Goal: Task Accomplishment & Management: Complete application form

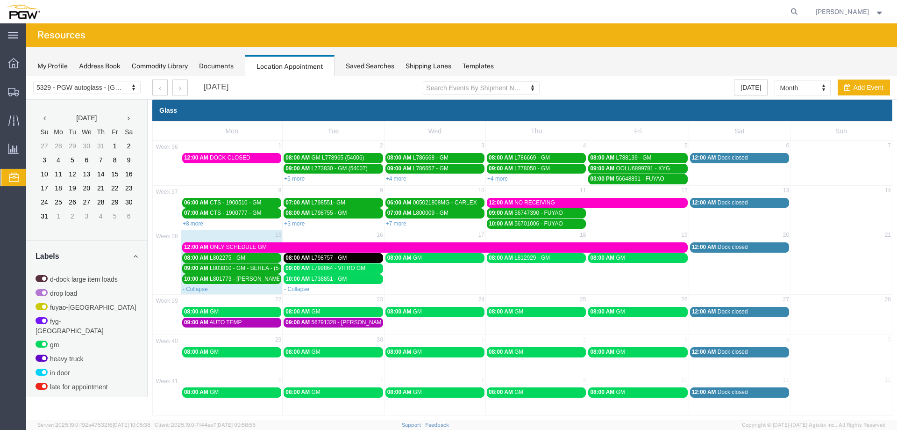
scroll to position [310, 0]
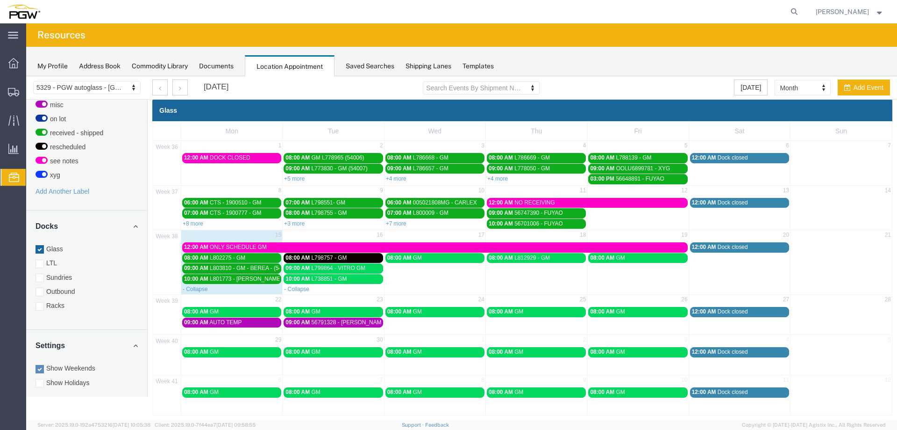
click at [245, 302] on td "22" at bounding box center [231, 300] width 101 height 12
select select "1"
select select
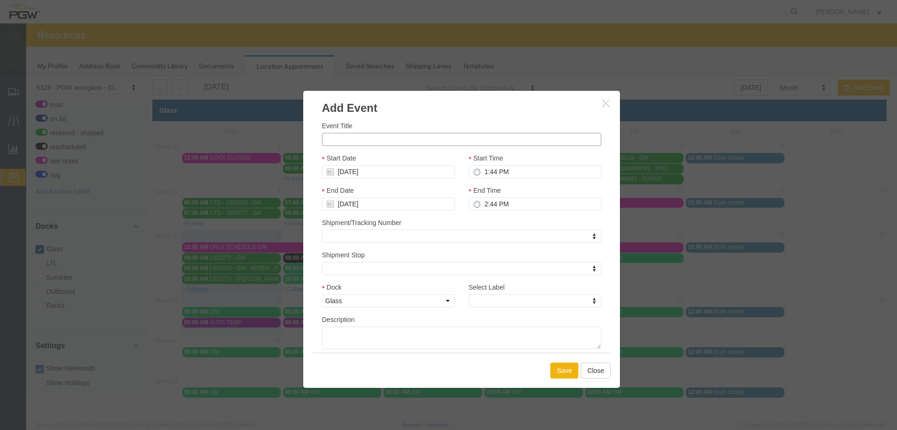
click at [347, 142] on input "Event Title" at bounding box center [462, 139] width 280 height 13
paste input "TCKU6975674"
type input "TCKU6975674 - XYG"
click at [481, 171] on input "1:44 PM" at bounding box center [535, 171] width 133 height 13
type input "10:44 PM"
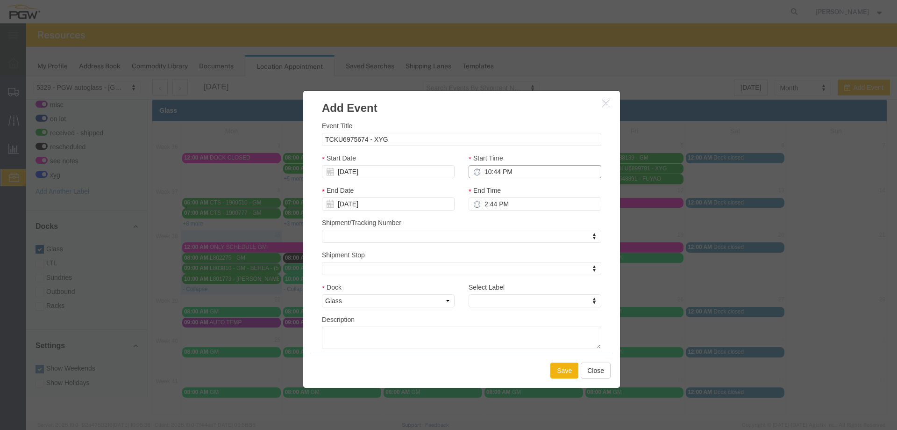
type input "11:44 PM"
type input "10:00 PM"
type input "11:00 PM"
type input "10:00 AM"
type input "11:00 AM"
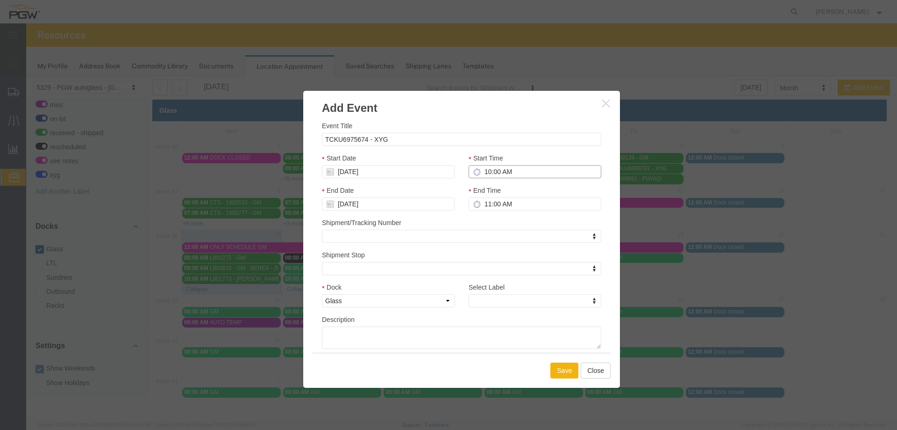
type input "10:00 AM"
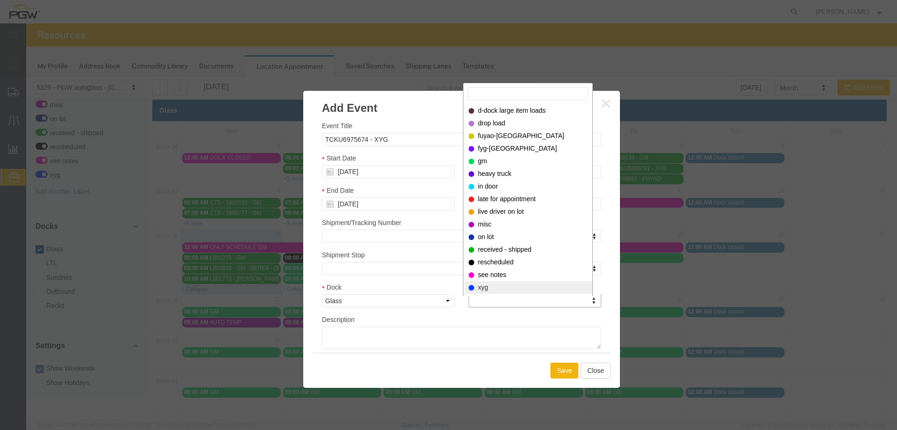
select select "12920"
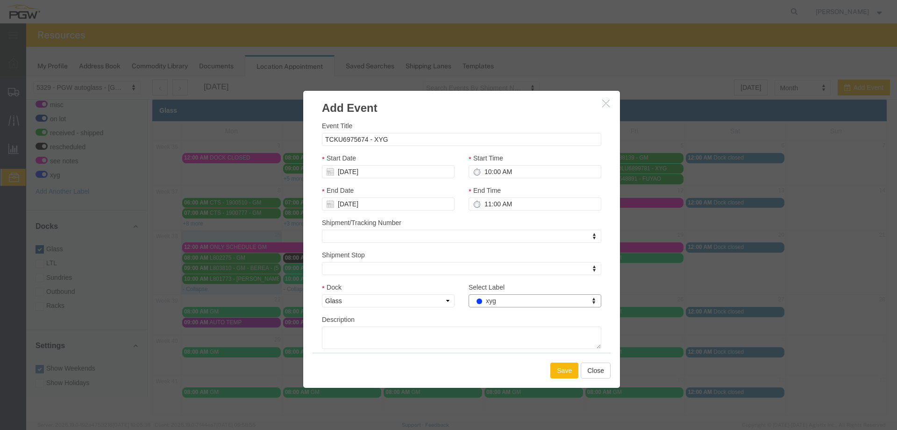
click at [565, 375] on button "Save" at bounding box center [565, 370] width 28 height 16
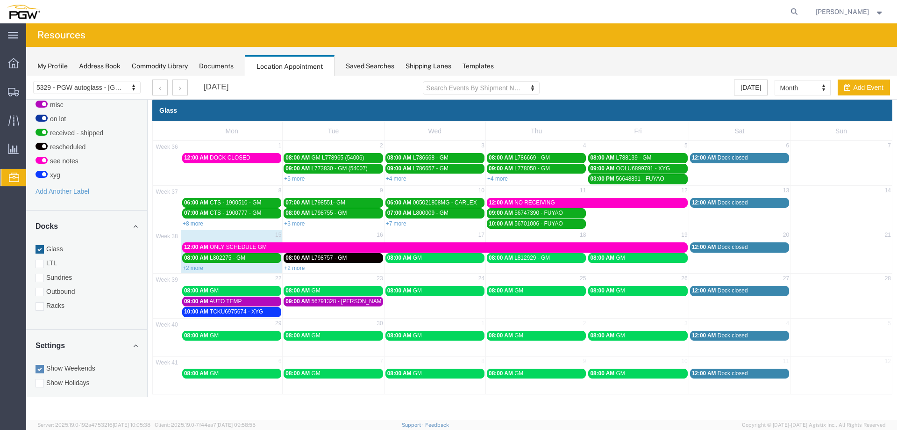
click at [244, 278] on td "22" at bounding box center [231, 279] width 101 height 12
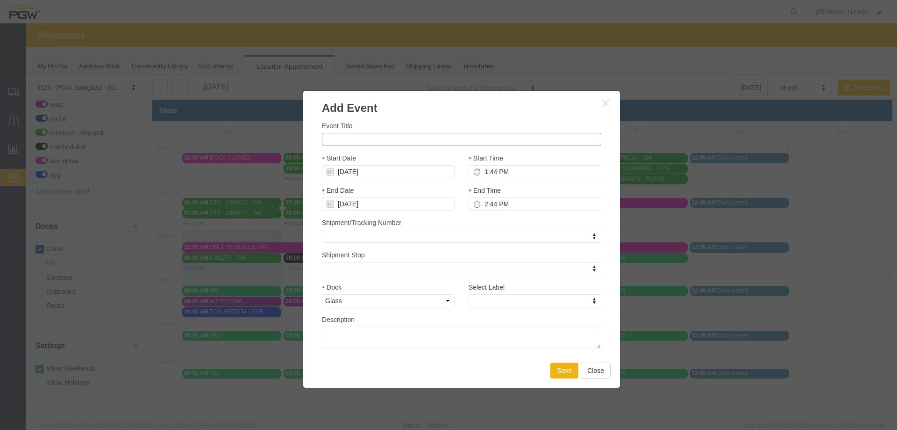
click at [347, 140] on input "Event Title" at bounding box center [462, 139] width 280 height 13
paste input "OOLU8966805"
type input "OOLU8966805 - XYG"
click at [486, 171] on input "1:44 PM" at bounding box center [535, 171] width 133 height 13
type input "11:44 PM"
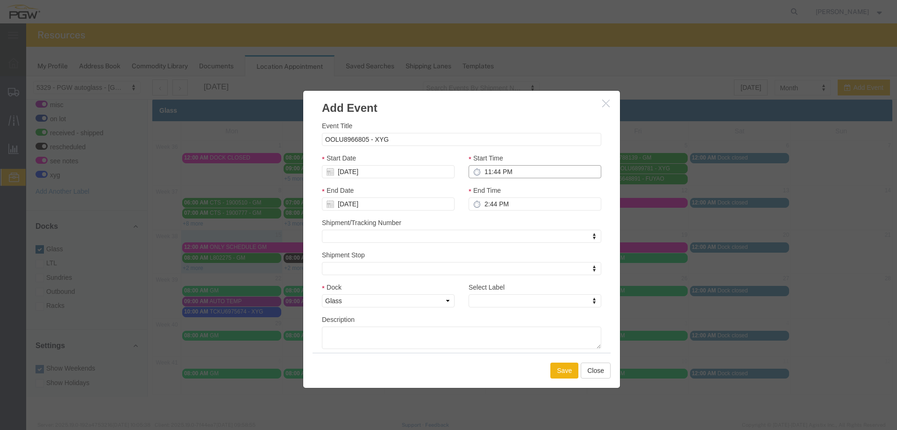
type input "12:44 AM"
type input "11:00 PM"
type input "12:00 AM"
type input "11:00 AM"
type input "12:00 PM"
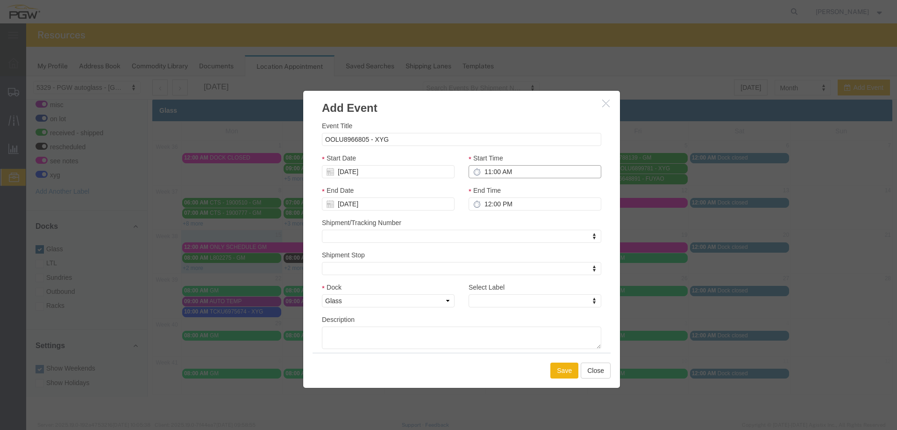
type input "11:00 AM"
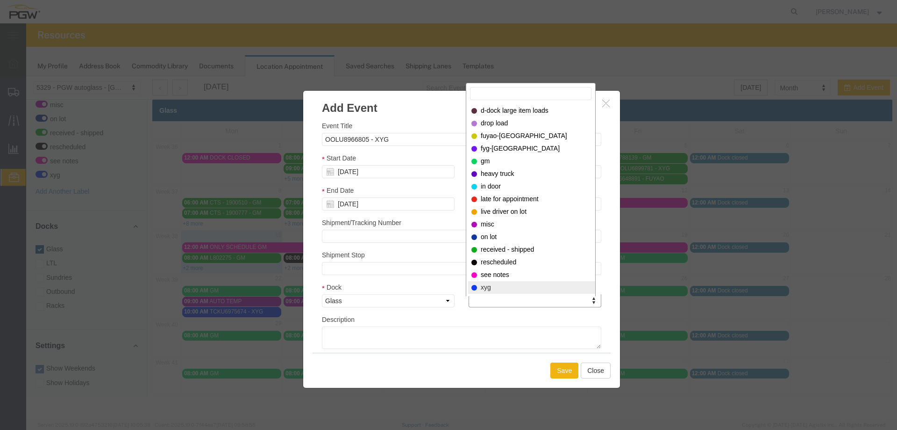
select select "12920"
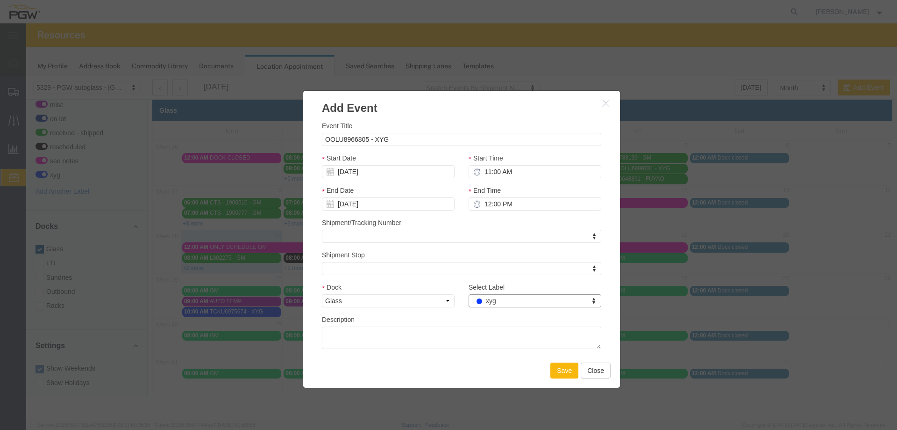
click at [564, 377] on button "Save" at bounding box center [565, 370] width 28 height 16
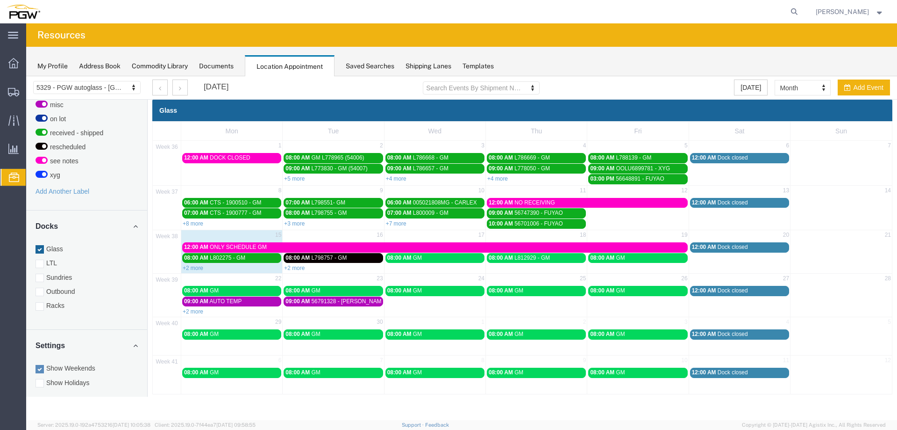
click at [216, 279] on td "22" at bounding box center [231, 279] width 101 height 12
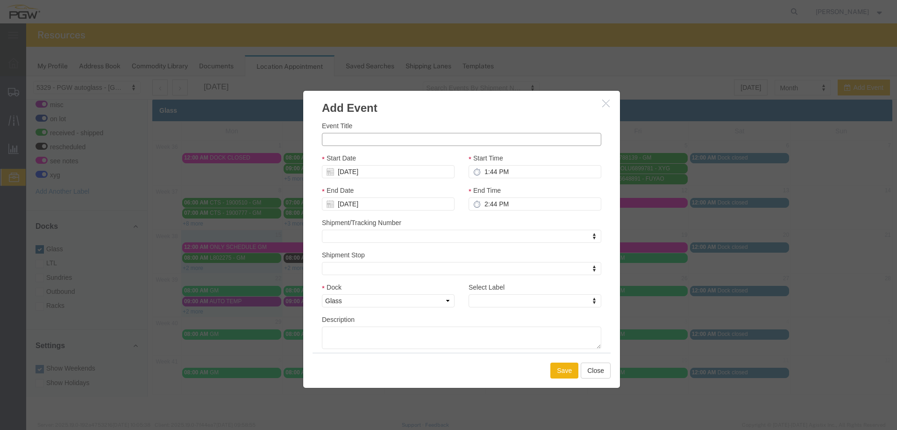
click at [339, 135] on input "Event Title" at bounding box center [462, 139] width 280 height 13
paste input "TRHU4461817"
type input "TRHU4461817 - XYG"
click at [480, 168] on input "1:44 PM" at bounding box center [535, 171] width 133 height 13
type input "12:44 PM"
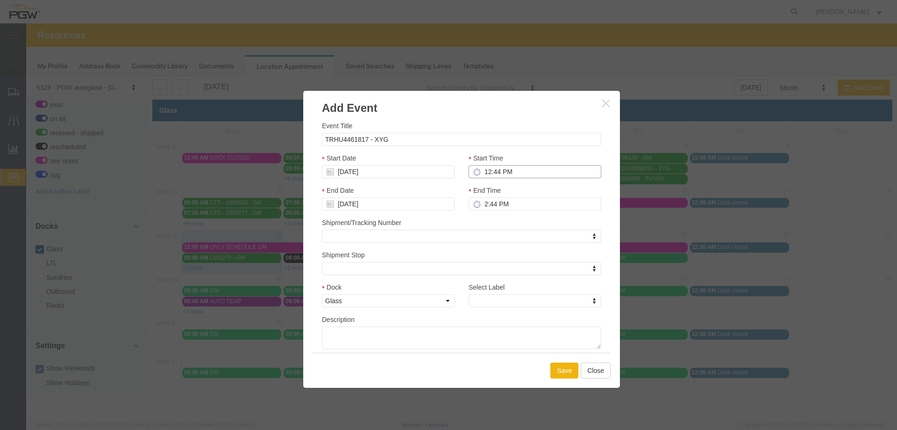
type input "1:44 PM"
type input "12:00 PM"
type input "1:00 PM"
type input "12:00 PM"
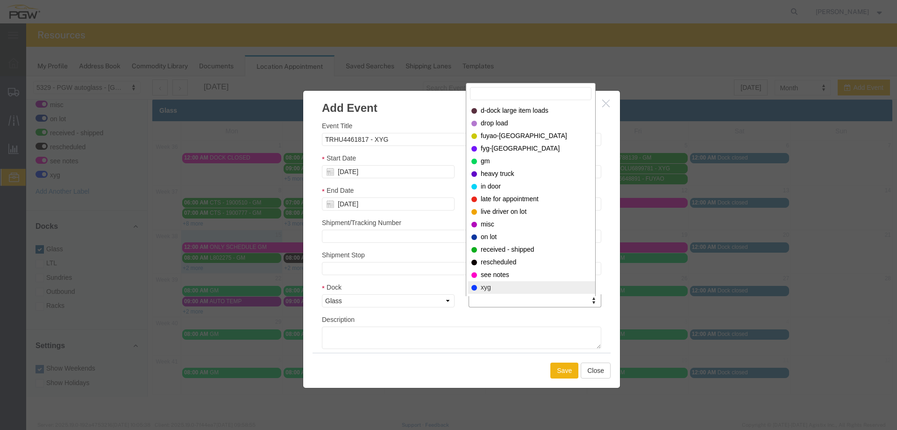
select select "12920"
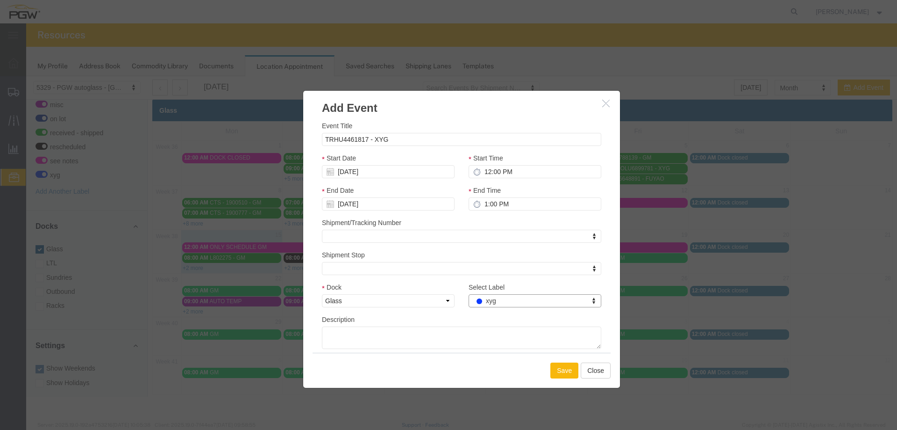
click at [558, 370] on button "Save" at bounding box center [565, 370] width 28 height 16
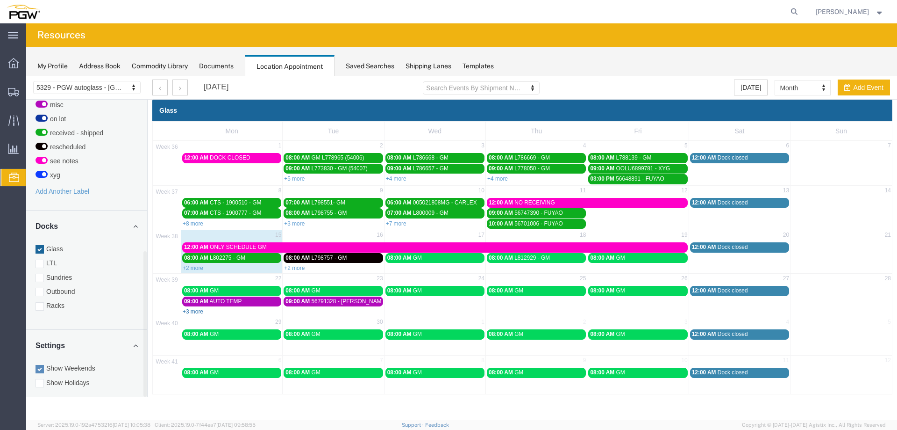
click at [190, 313] on link "+3 more" at bounding box center [193, 311] width 21 height 7
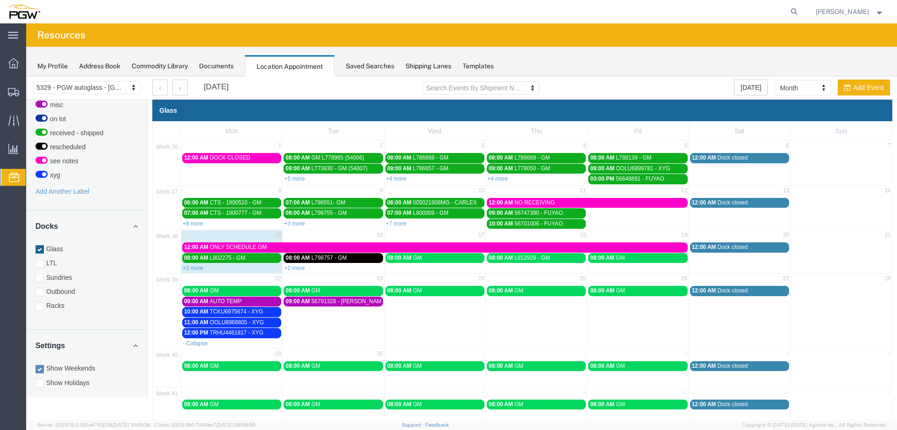
click at [242, 343] on div "- Collapse" at bounding box center [231, 342] width 101 height 9
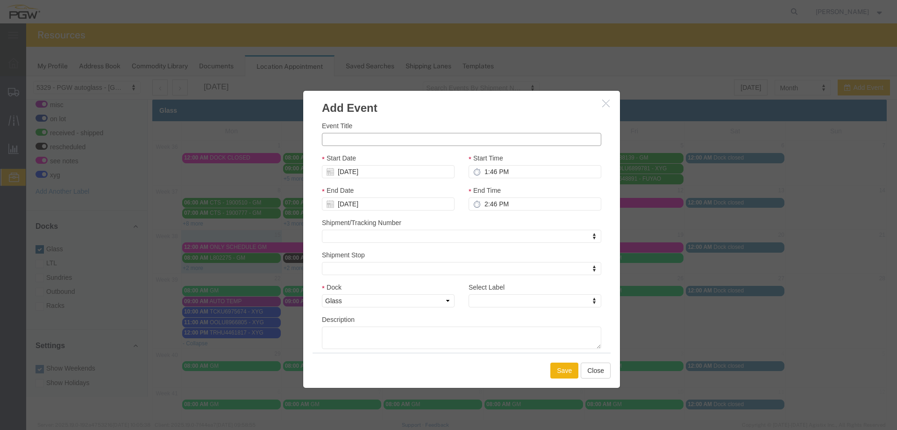
click at [335, 141] on input "Event Title" at bounding box center [462, 139] width 280 height 13
paste input "OOCU7402701"
type input "OOCU7402701 - XYG"
click at [479, 171] on input "1:46 PM" at bounding box center [535, 171] width 133 height 13
type input "1:00 PM"
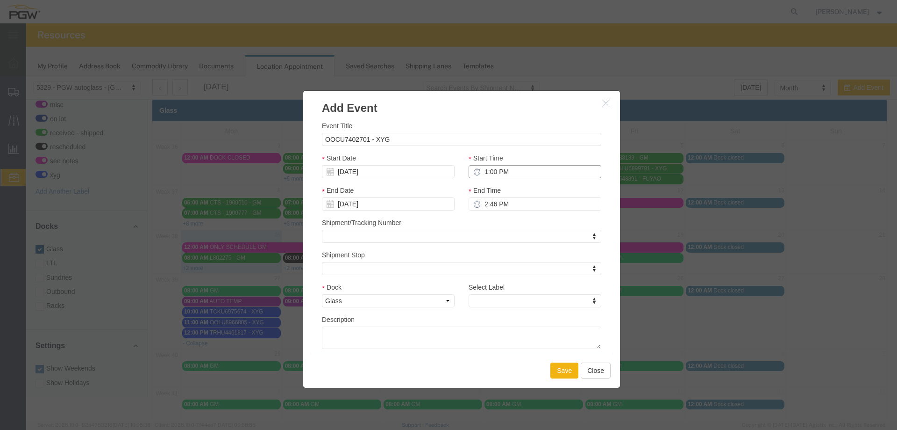
type input "2:00 PM"
type input "1:00 PM"
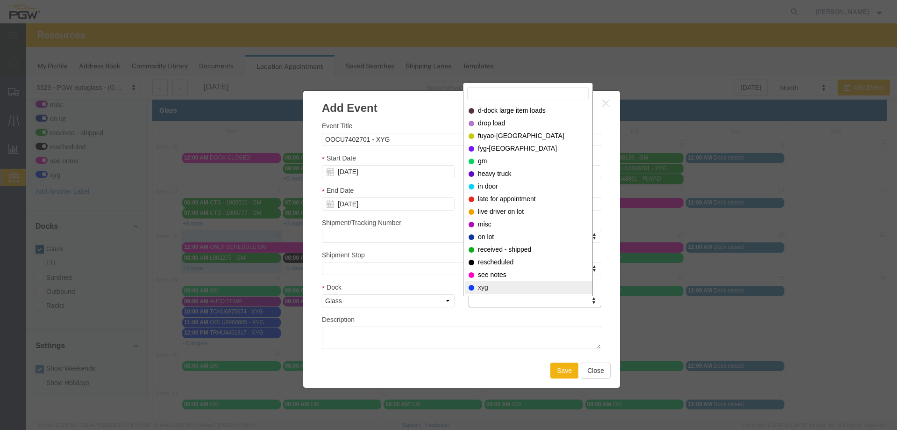
drag, startPoint x: 476, startPoint y: 285, endPoint x: 492, endPoint y: 290, distance: 16.6
select select "12920"
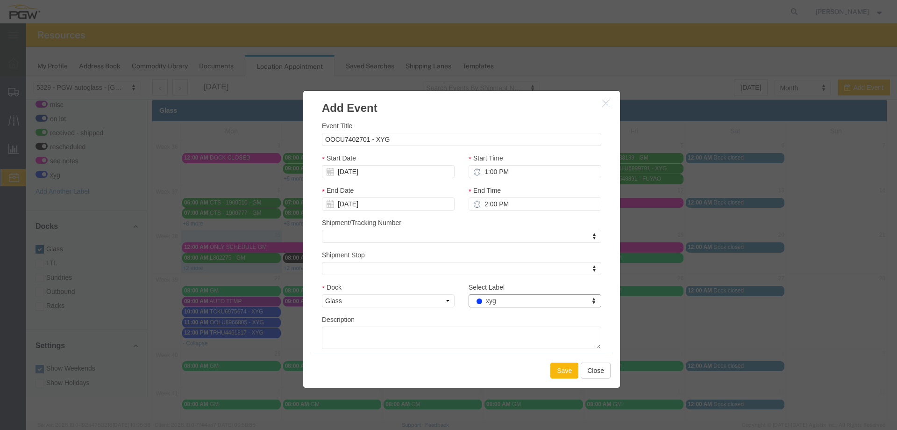
click at [562, 373] on button "Save" at bounding box center [565, 370] width 28 height 16
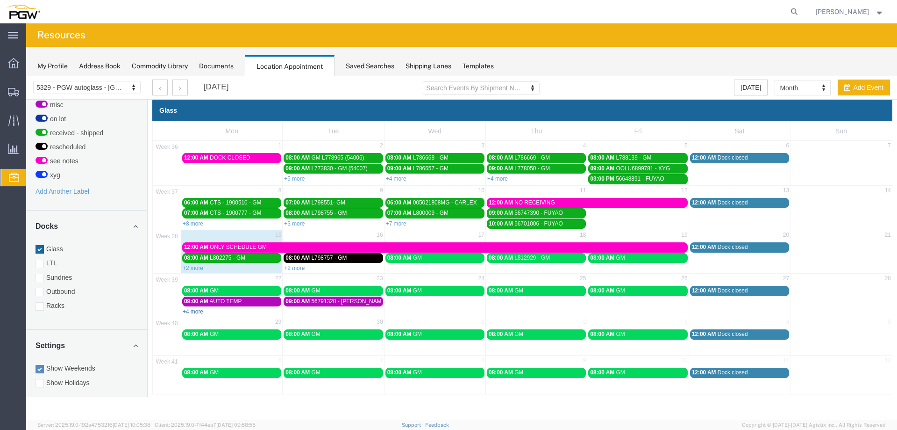
click at [201, 313] on link "+4 more" at bounding box center [193, 311] width 21 height 7
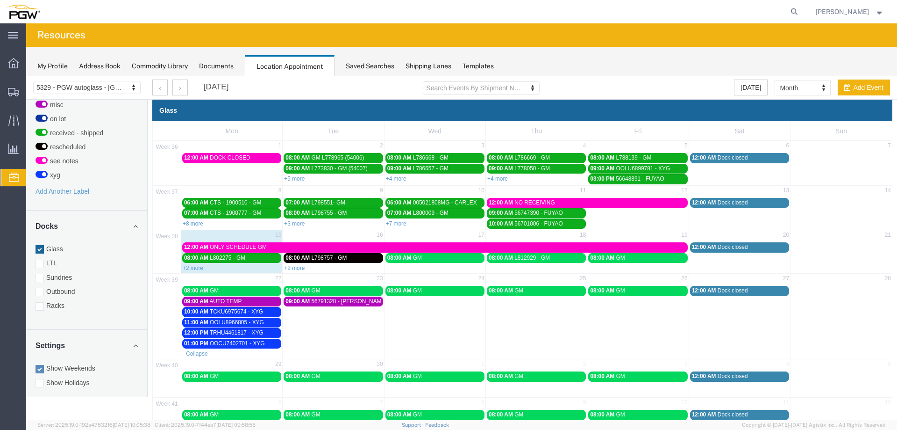
click at [263, 354] on div "- Collapse" at bounding box center [231, 352] width 101 height 9
select select "1"
select select
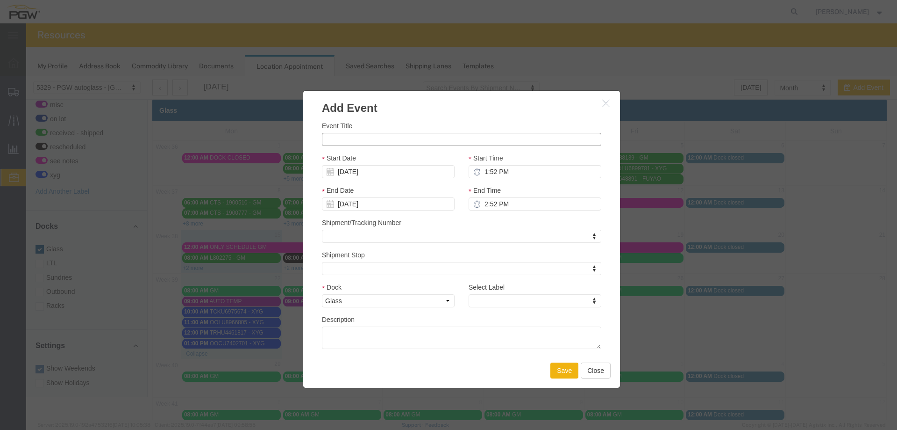
click at [348, 135] on input "Event Title" at bounding box center [462, 139] width 280 height 13
paste input "OOCU8944224"
type input "OOCU8944224 - XYG"
click at [480, 173] on input "1:52 PM" at bounding box center [535, 171] width 133 height 13
type input "2:52 PM"
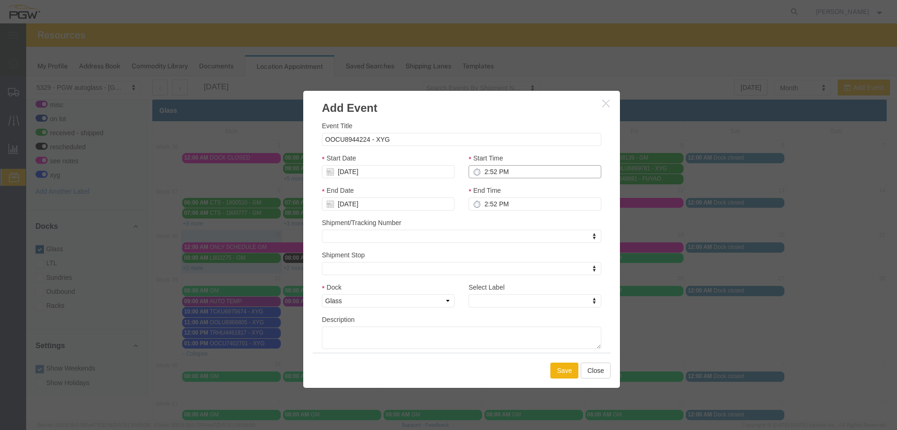
type input "3:52 PM"
type input "2:00 PM"
type input "3:00 PM"
type input "2:00 PM"
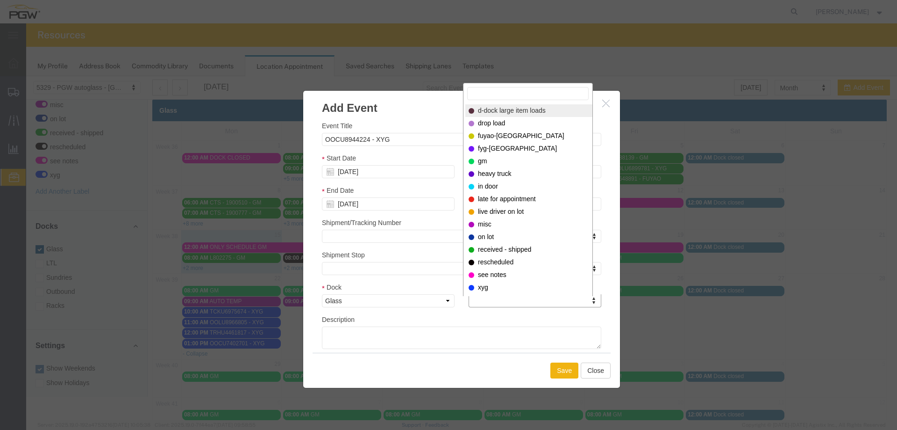
click at [494, 294] on div "Select Label d-dock large item loads drop load fuyao-[GEOGRAPHIC_DATA] fyg-[GEO…" at bounding box center [528, 189] width 130 height 213
select select "12920"
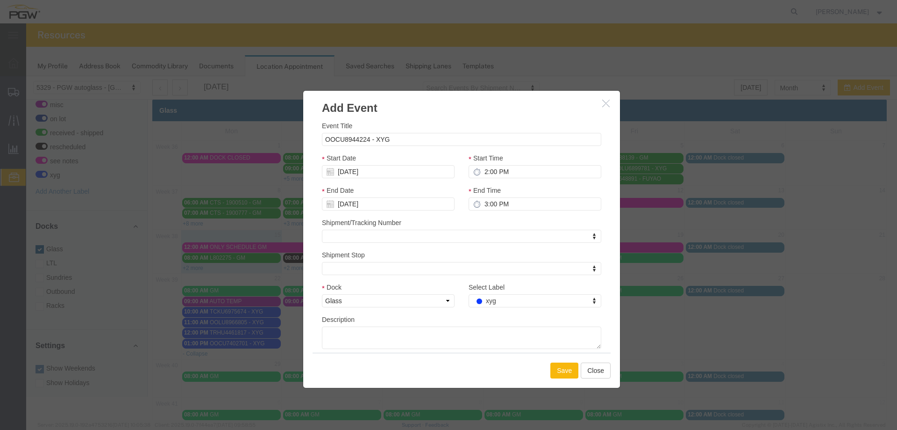
click at [561, 367] on button "Save" at bounding box center [565, 370] width 28 height 16
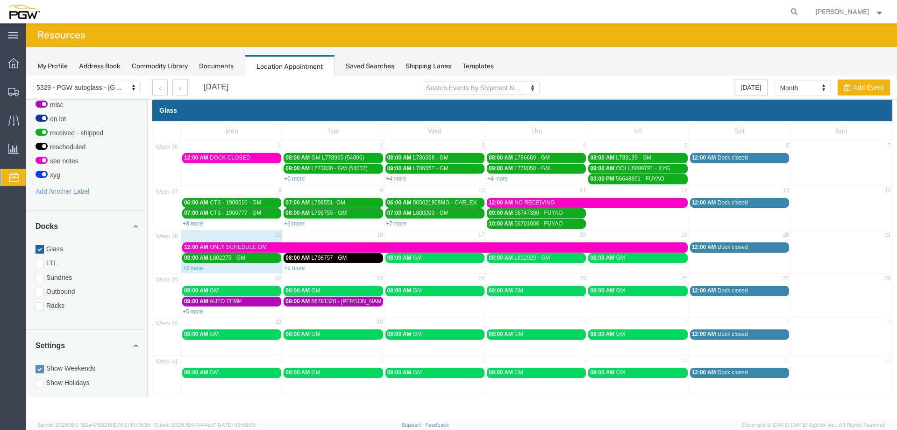
click at [363, 280] on td "23" at bounding box center [333, 279] width 101 height 12
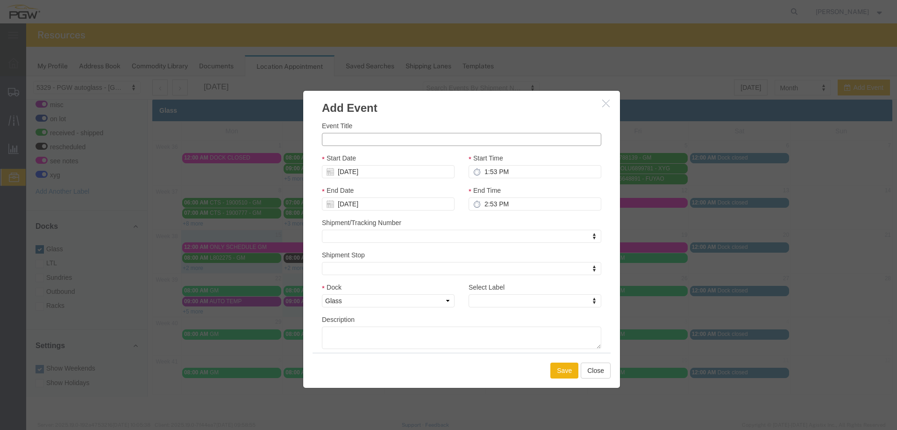
click at [377, 138] on input "Event Title" at bounding box center [462, 139] width 280 height 13
paste input "CSNU7251836"
type input "CSNU7251836 - XYG"
click at [486, 176] on input "1:53 PM" at bounding box center [535, 171] width 133 height 13
type input "10:53 PM"
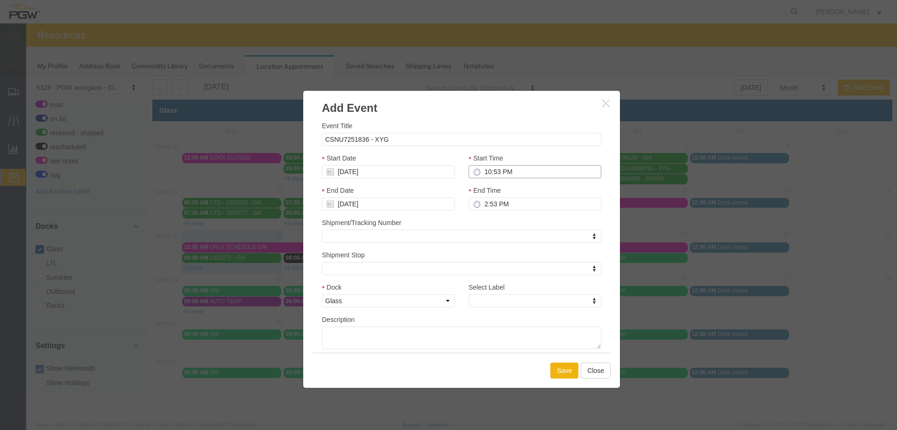
type input "11:53 PM"
type input "10:00 PM"
type input "11:00 PM"
type input "10:00 AM"
type input "11:00 AM"
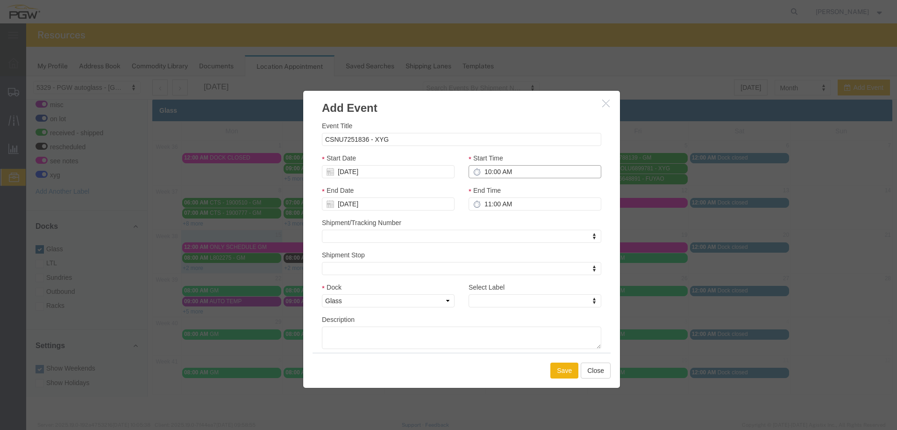
type input "10:00 AM"
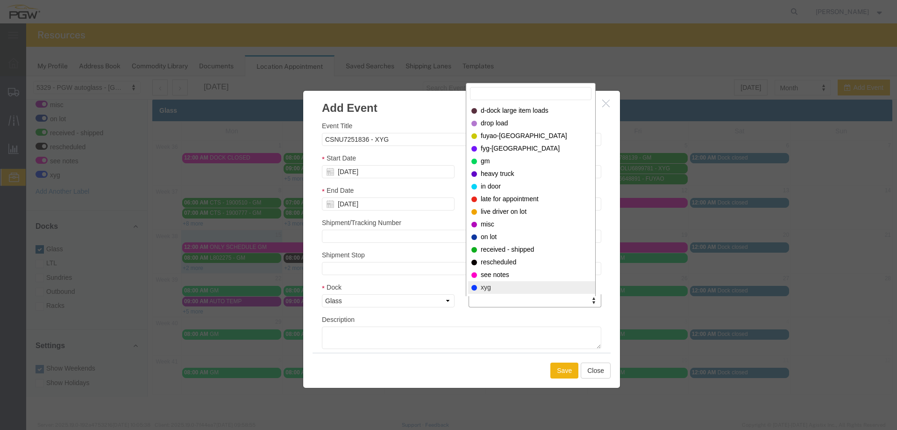
select select "12920"
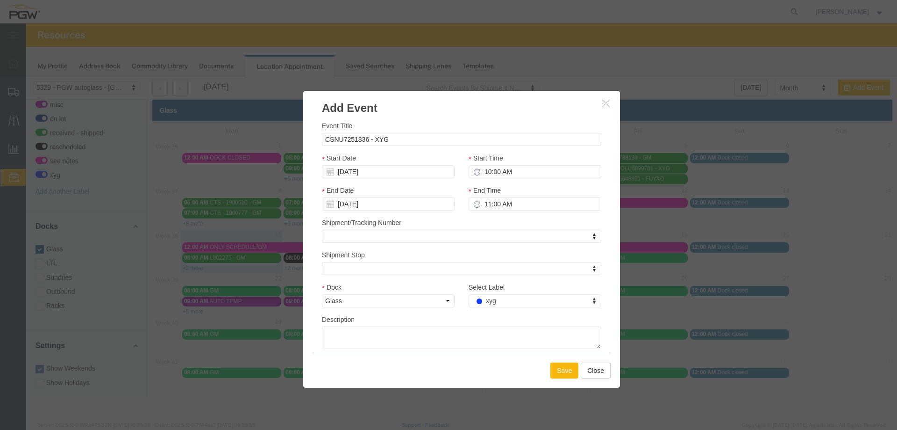
click at [558, 369] on button "Save" at bounding box center [565, 370] width 28 height 16
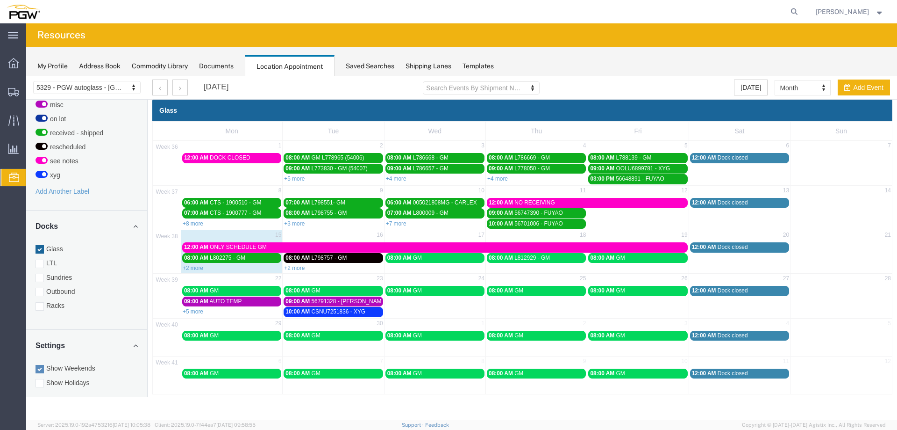
drag, startPoint x: 321, startPoint y: 281, endPoint x: 349, endPoint y: 264, distance: 32.9
click at [321, 281] on td "23" at bounding box center [333, 279] width 101 height 12
select select "1"
select select
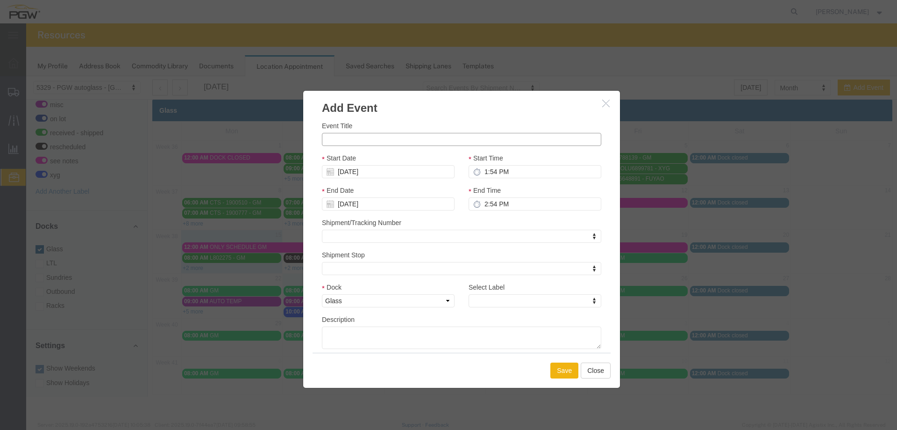
click at [344, 142] on input "Event Title" at bounding box center [462, 139] width 280 height 13
paste input "TCKU7817328"
type input "TCKU7817328 - XYG"
click at [486, 172] on input "1:54 PM" at bounding box center [535, 171] width 133 height 13
type input "11:54 PM"
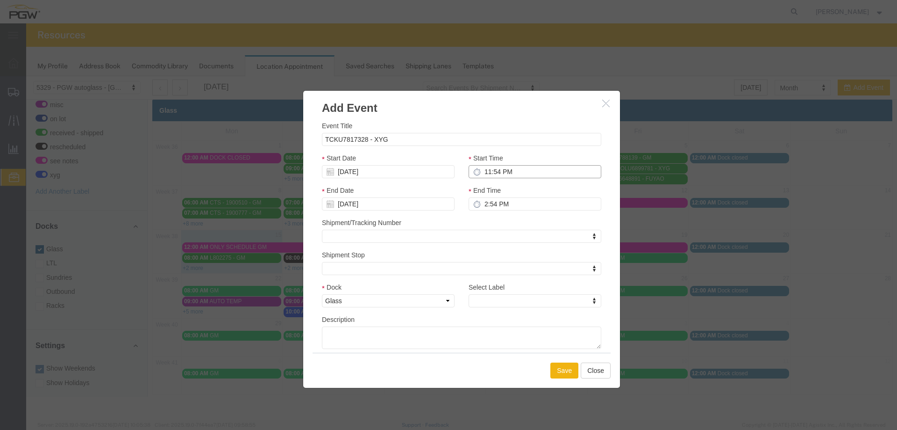
type input "12:54 AM"
type input "11:00 PM"
type input "12:00 AM"
type input "11:00 AM"
type input "12:00 PM"
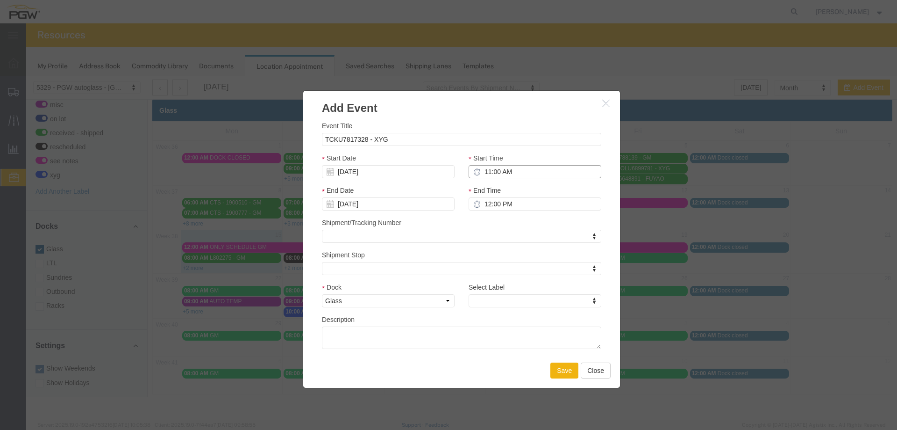
type input "11:00 AM"
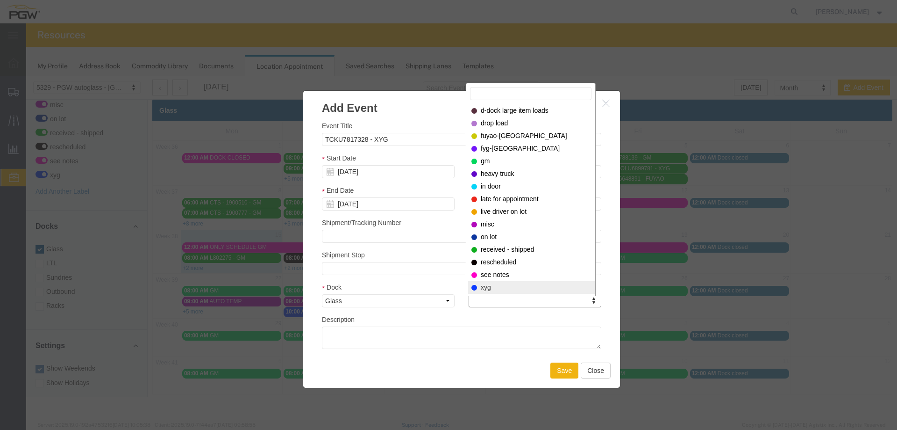
select select "12920"
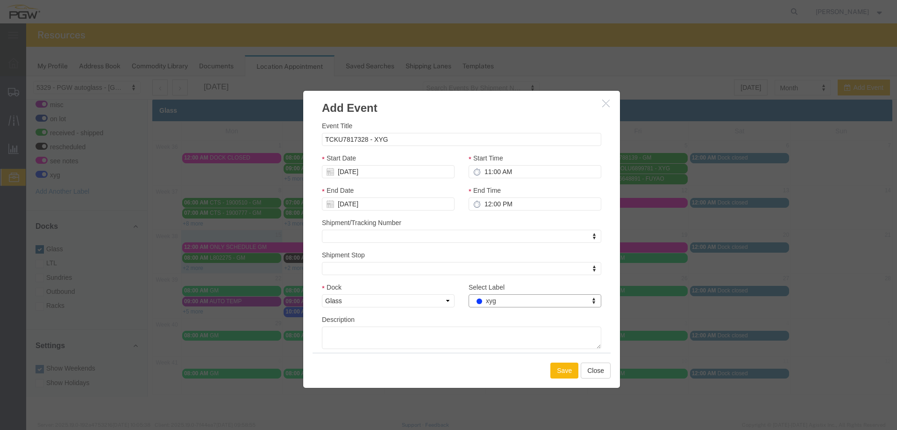
click at [558, 378] on button "Save" at bounding box center [565, 370] width 28 height 16
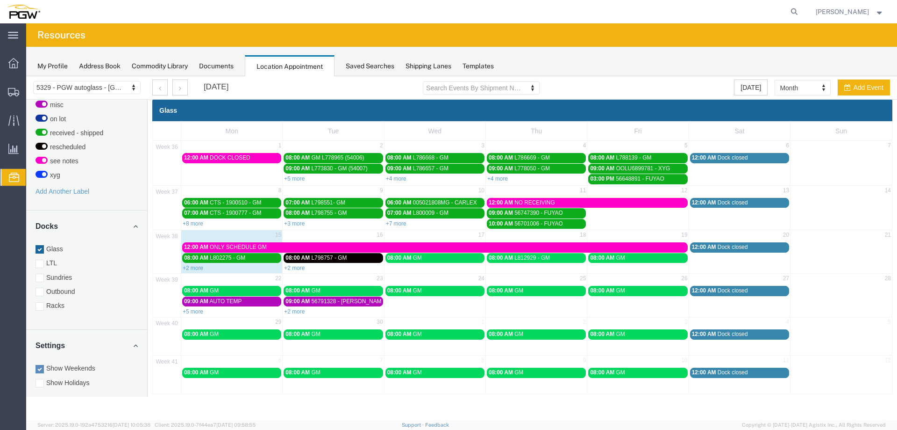
drag, startPoint x: 335, startPoint y: 278, endPoint x: 351, endPoint y: 278, distance: 15.9
click at [335, 278] on td "23" at bounding box center [333, 279] width 101 height 12
select select "1"
select select
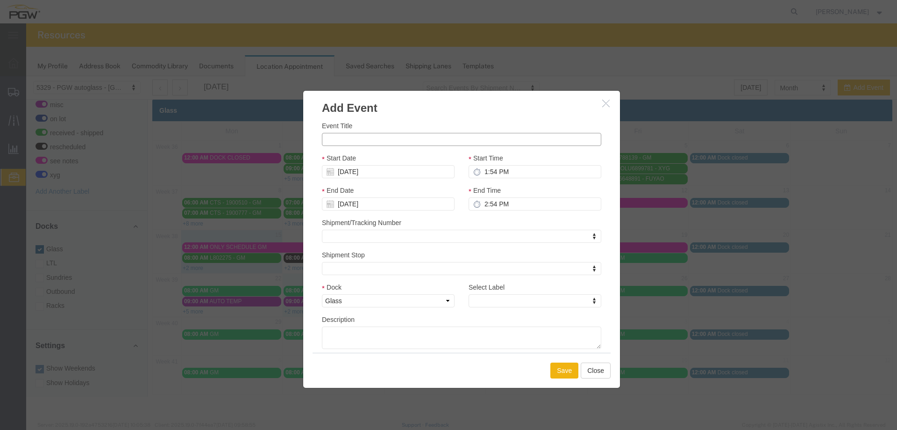
click at [358, 141] on input "Event Title" at bounding box center [462, 139] width 280 height 13
paste input "OOCU8588397"
type input "OOCU8588397 - XYG"
click at [481, 171] on input "1:54 PM" at bounding box center [535, 171] width 133 height 13
type input "12:54 PM"
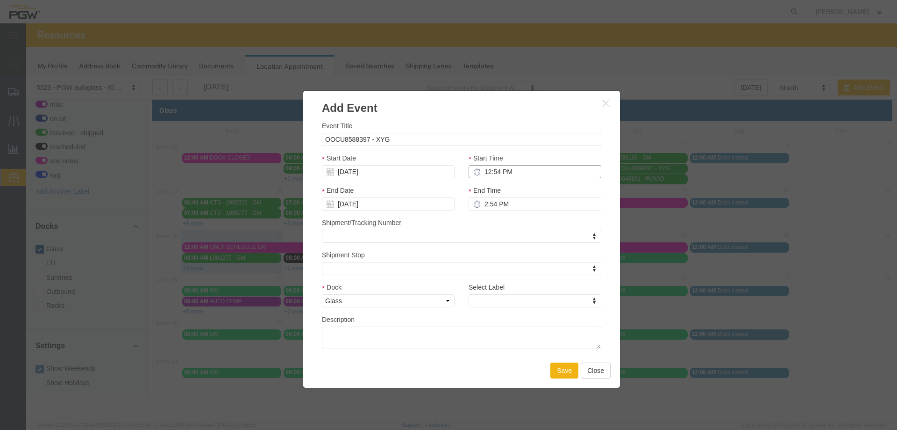
type input "1:54 PM"
type input "12:00 PM"
type input "1:00 PM"
type input "12:00 PM"
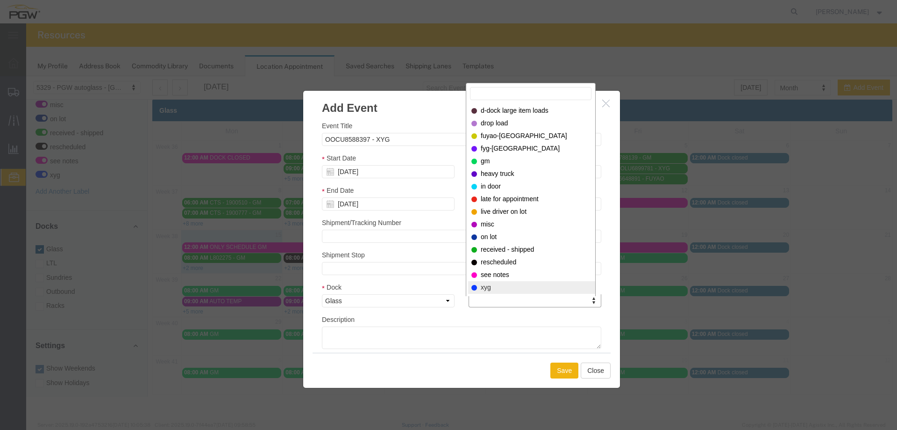
select select "12920"
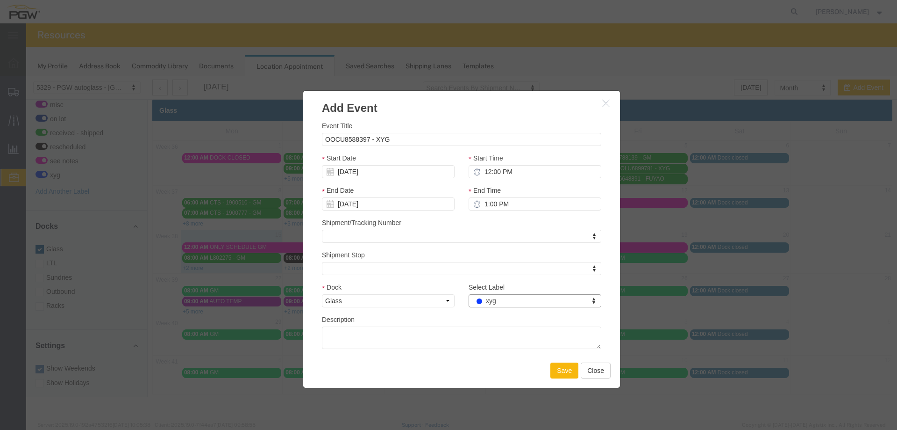
click at [563, 369] on button "Save" at bounding box center [565, 370] width 28 height 16
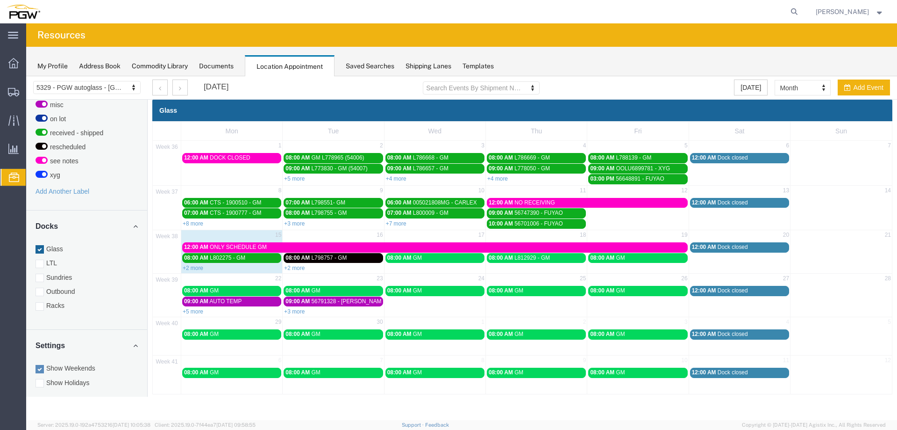
drag, startPoint x: 325, startPoint y: 282, endPoint x: 333, endPoint y: 265, distance: 19.7
click at [325, 282] on td "23" at bounding box center [333, 279] width 101 height 12
select select "1"
select select
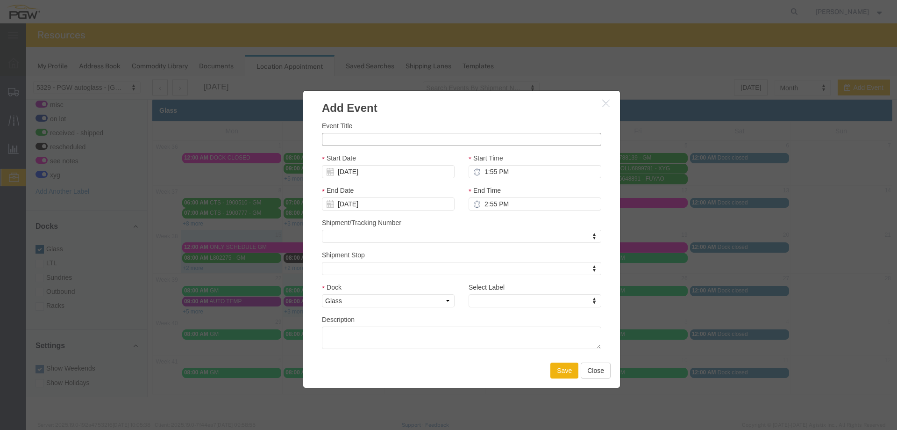
click at [359, 136] on input "Event Title" at bounding box center [462, 139] width 280 height 13
paste input "OOCU8883685"
type input "OOCU8883685 - XYG"
click at [483, 169] on input "1:55 PM" at bounding box center [535, 171] width 133 height 13
type input "1:00 PM"
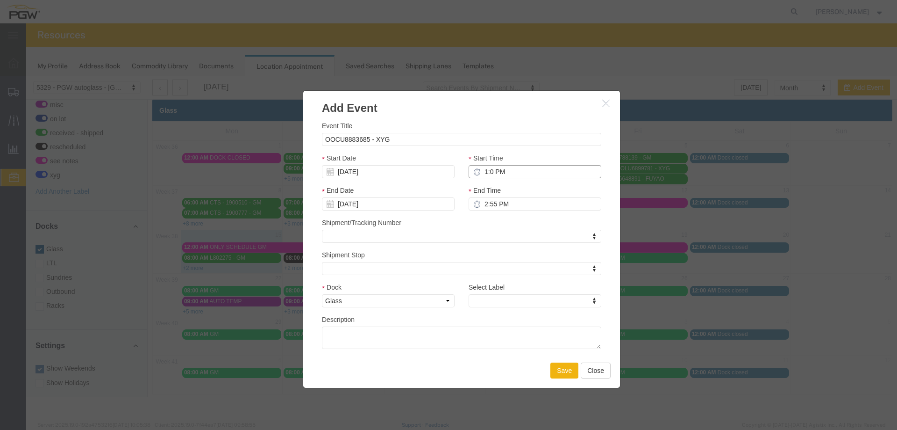
type input "2:00 PM"
type input "1:00 PM"
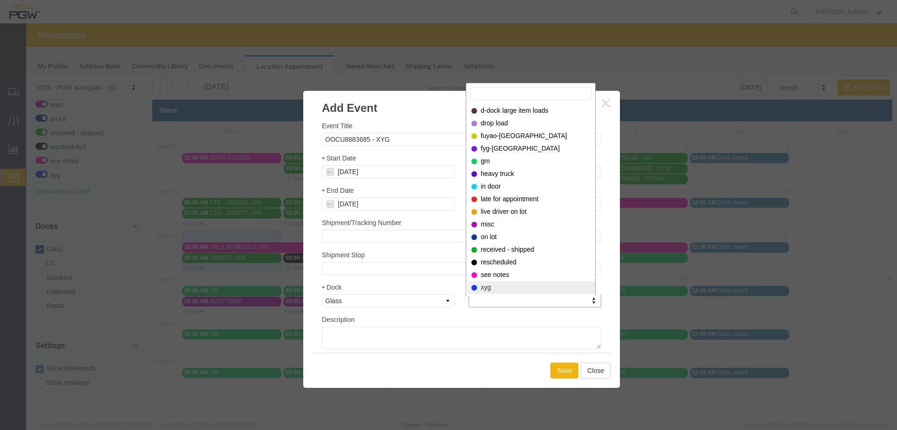
select select "12920"
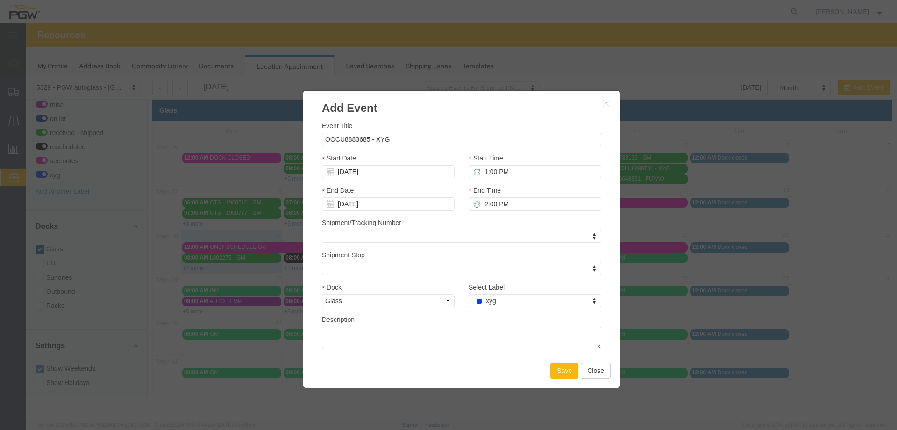
click at [554, 363] on button "Save" at bounding box center [565, 370] width 28 height 16
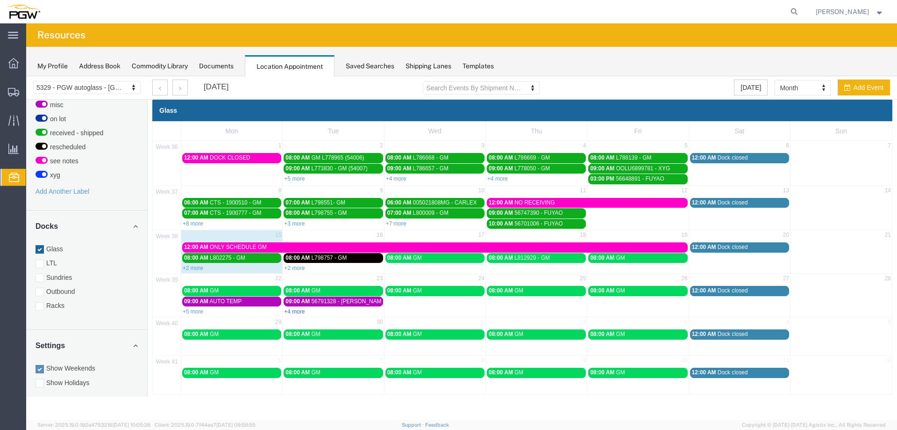
click at [297, 311] on link "+4 more" at bounding box center [294, 311] width 21 height 7
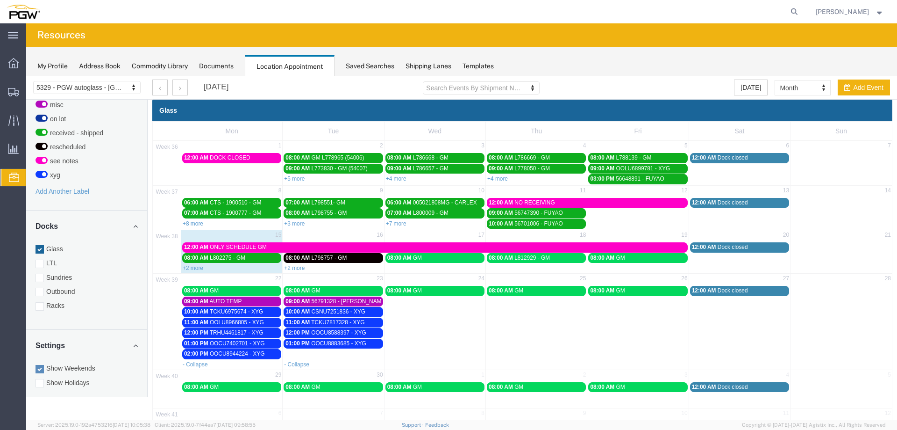
click at [320, 277] on td "23" at bounding box center [333, 279] width 101 height 12
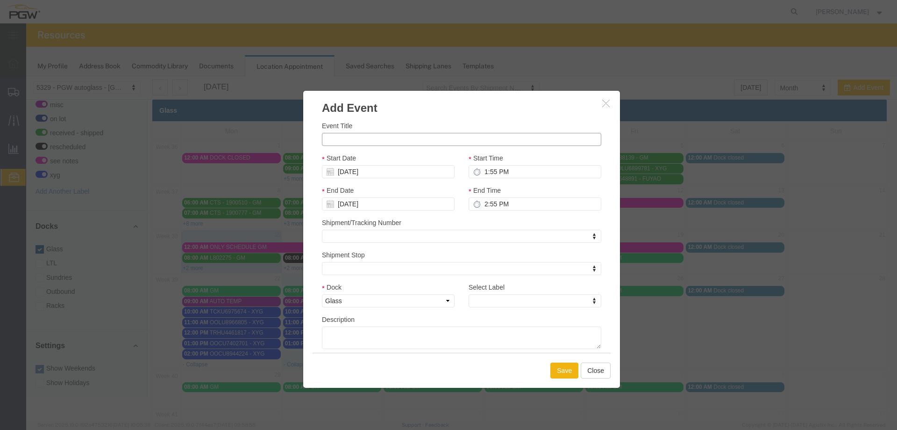
click at [359, 142] on input "Event Title" at bounding box center [462, 139] width 280 height 13
paste input "OOCU6814319"
type input "OOCU6814319 - XYG"
click at [481, 174] on input "1:55 PM" at bounding box center [535, 171] width 133 height 13
type input "2:55 PM"
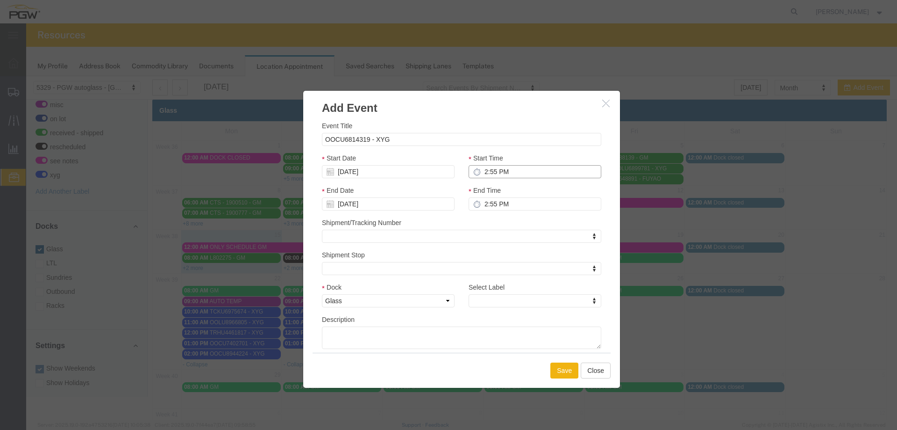
type input "3:55 PM"
type input "2:00 PM"
type input "3:00 PM"
type input "2:00 PM"
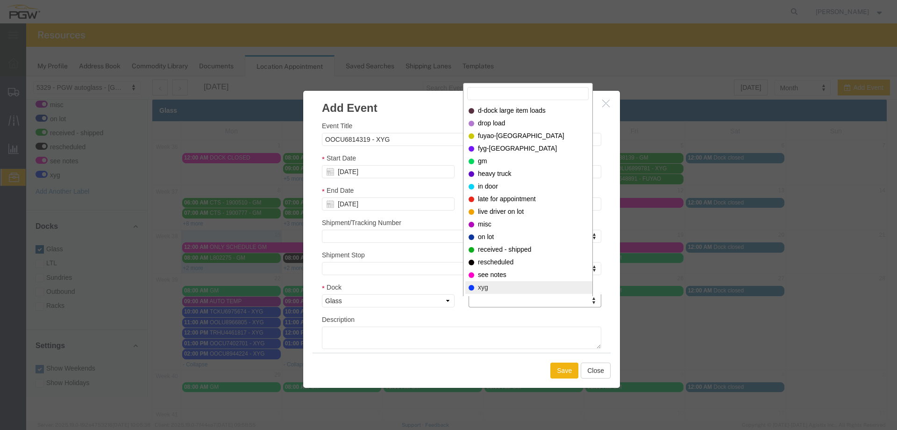
select select "12920"
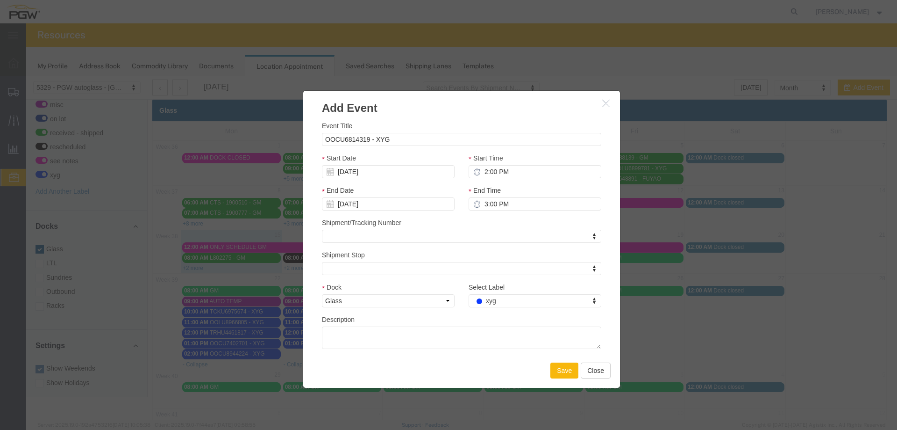
click at [560, 377] on button "Save" at bounding box center [565, 370] width 28 height 16
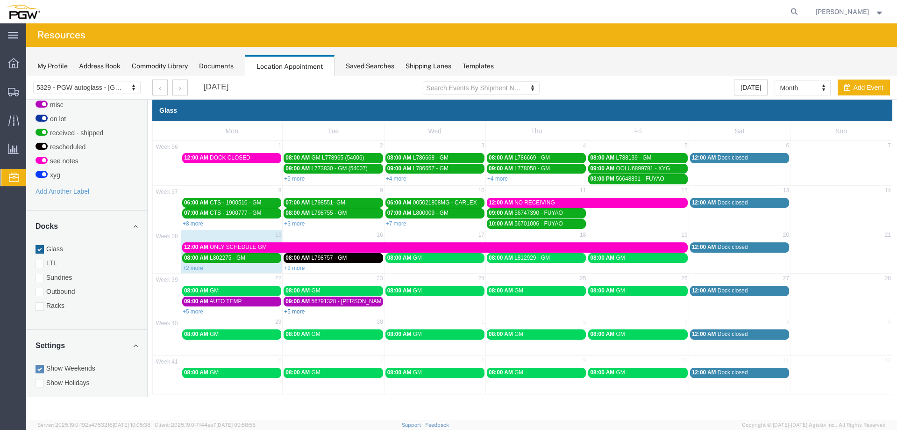
click at [294, 310] on link "+5 more" at bounding box center [294, 311] width 21 height 7
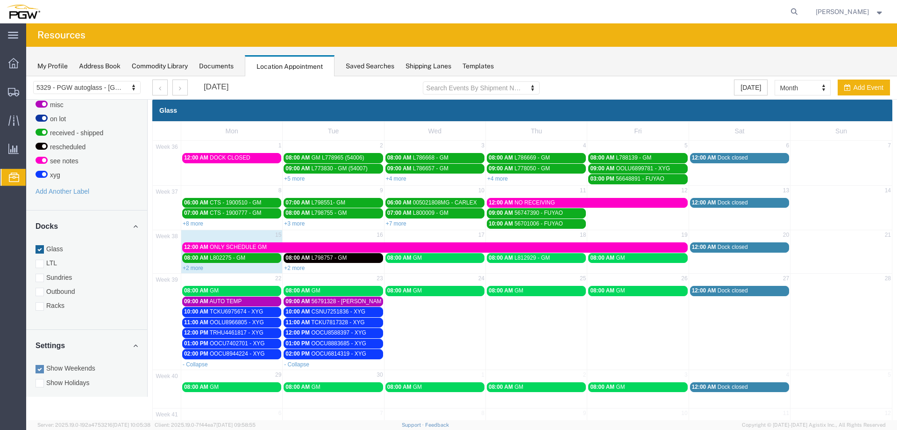
click at [212, 331] on span "TRHU4461817 - XYG" at bounding box center [237, 332] width 54 height 7
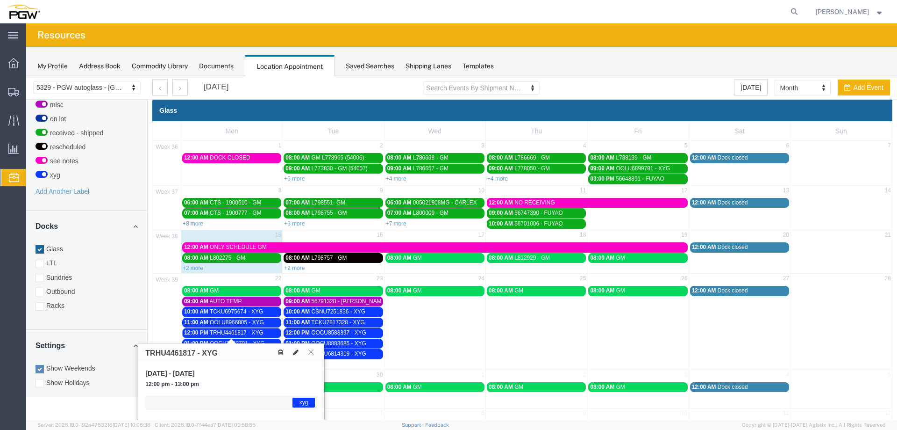
click at [295, 350] on icon at bounding box center [296, 352] width 6 height 7
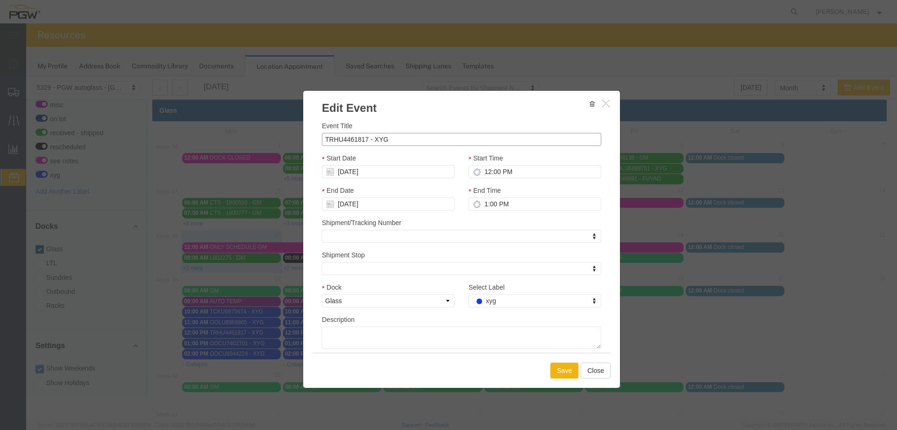
click at [331, 139] on input "TRHU4461817 - XYG" at bounding box center [462, 139] width 280 height 13
paste input "HR"
type input "THRU4461817 - XYG"
click at [556, 370] on button "Save" at bounding box center [565, 370] width 28 height 16
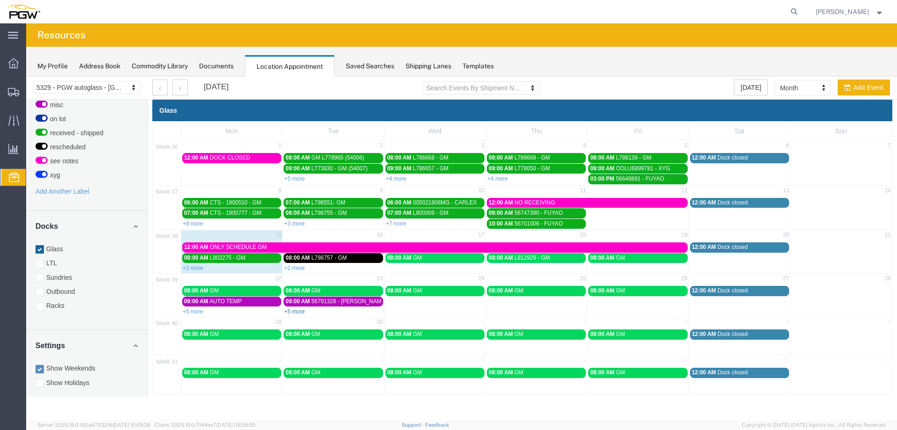
click at [287, 312] on link "+5 more" at bounding box center [294, 311] width 21 height 7
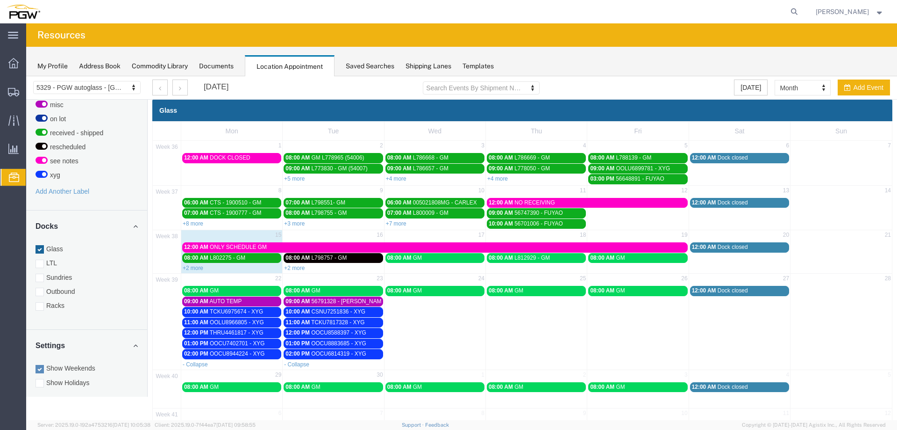
click at [223, 332] on span "THRU4461817 - XYG" at bounding box center [237, 332] width 54 height 7
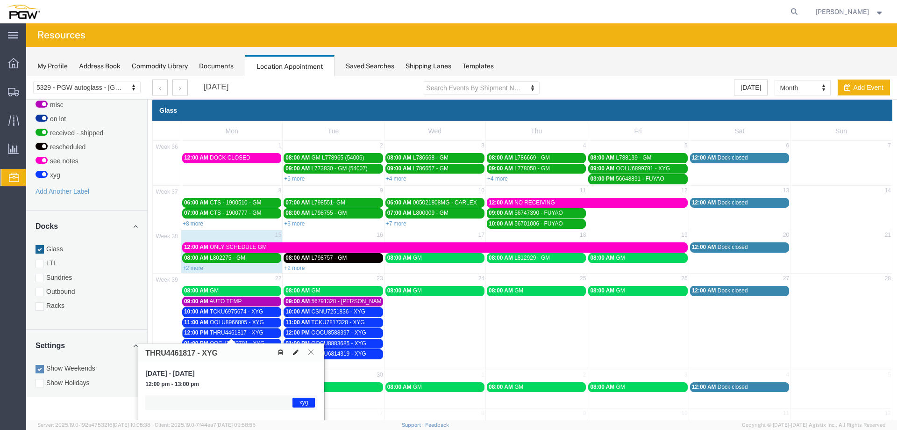
click at [294, 351] on icon at bounding box center [296, 352] width 6 height 7
select select "1"
select select "12920"
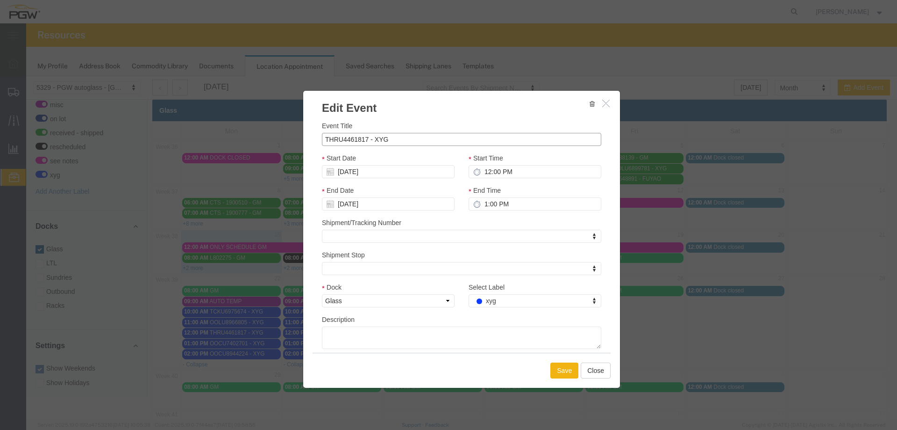
click at [337, 137] on input "THRU4461817 - XYG" at bounding box center [462, 139] width 280 height 13
type input "TRHU4461817 - XYG"
click at [554, 376] on button "Save" at bounding box center [565, 370] width 28 height 16
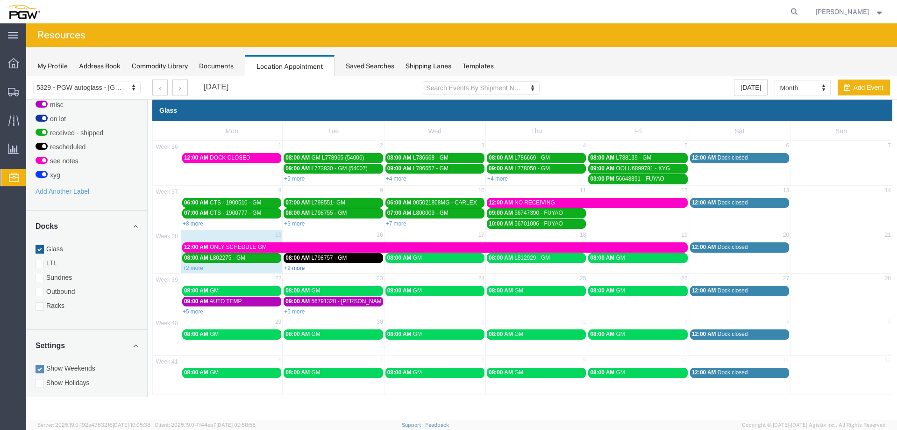
click at [300, 270] on link "+2 more" at bounding box center [294, 268] width 21 height 7
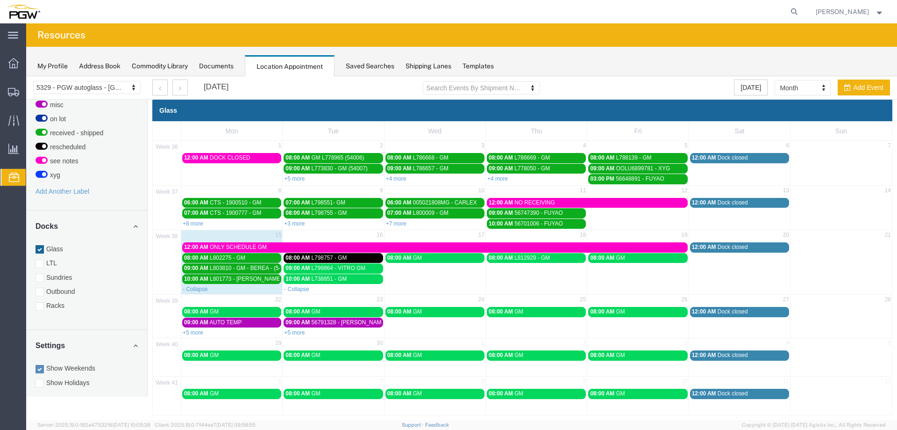
click at [267, 290] on div "- Collapse" at bounding box center [231, 288] width 101 height 9
select select "1"
select select
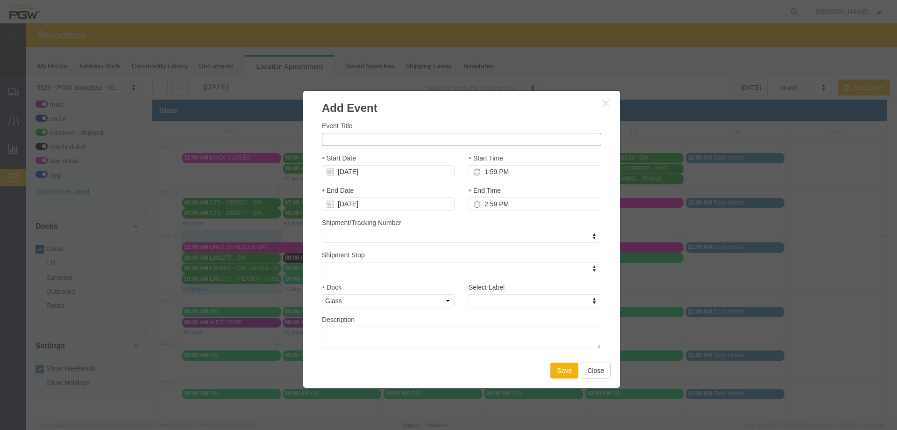
click at [346, 139] on input "Event Title" at bounding box center [462, 139] width 280 height 13
type input "L786434 - GM"
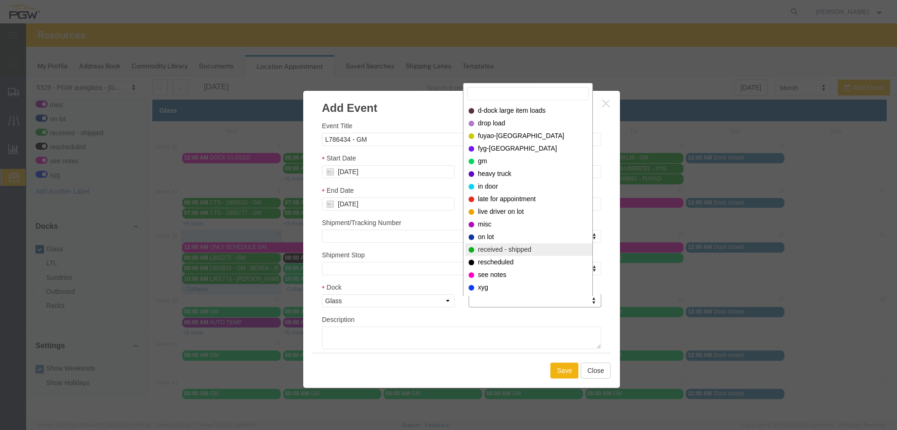
select select "200"
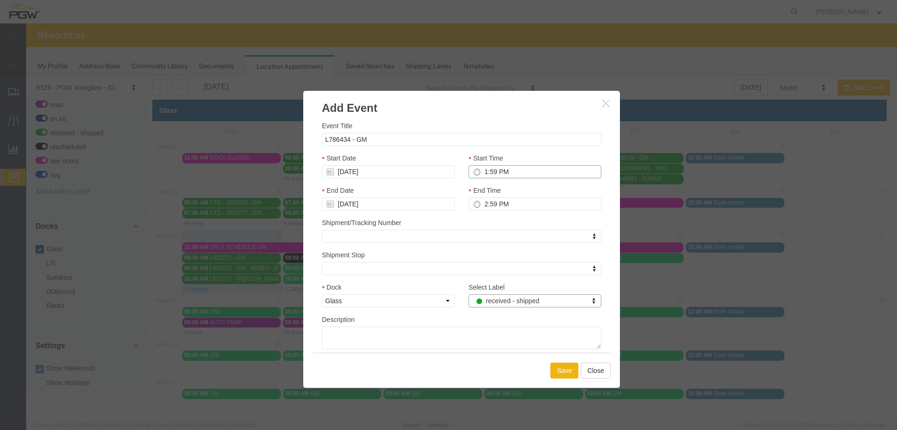
click at [477, 170] on input "1:59 PM" at bounding box center [535, 171] width 133 height 13
type input "11:59 PM"
type input "12:59 AM"
type input "11:00 PM"
type input "12:00 AM"
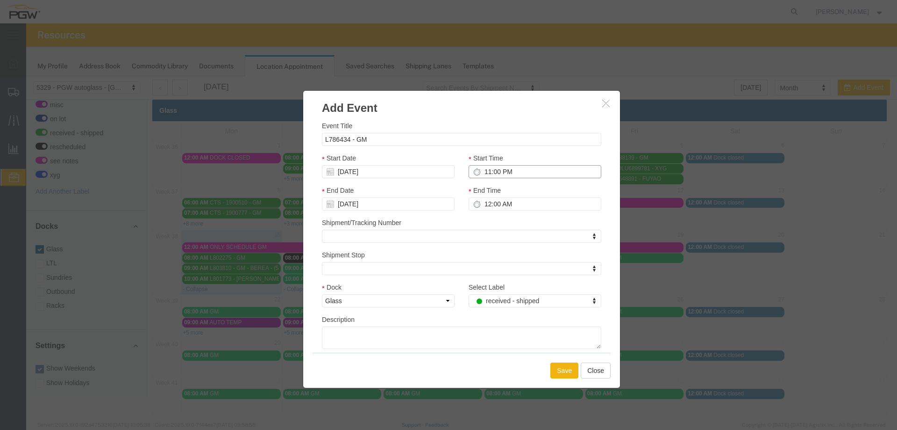
type input "11:00 AM"
type input "12:00 PM"
type input "11:00 AM"
click at [554, 377] on button "Save" at bounding box center [565, 370] width 28 height 16
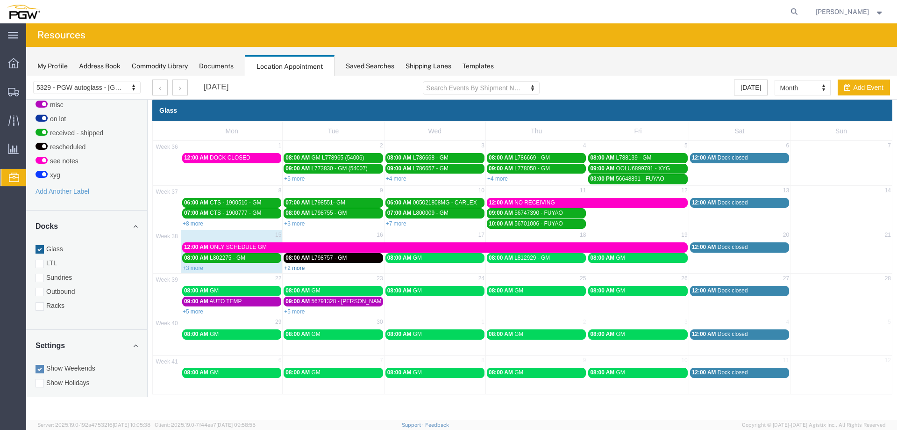
click at [301, 268] on link "+2 more" at bounding box center [294, 268] width 21 height 7
